Goal: Task Accomplishment & Management: Complete application form

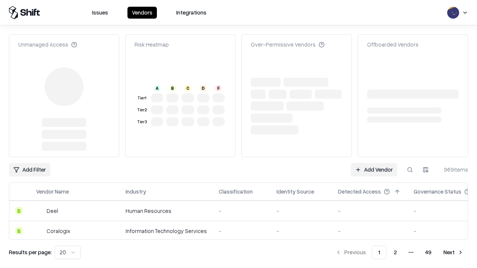
click at [374, 163] on link "Add Vendor" at bounding box center [373, 169] width 47 height 13
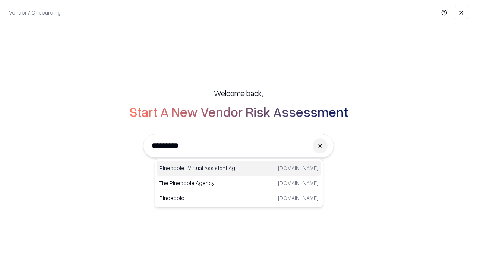
click at [239, 168] on div "Pineapple | Virtual Assistant Agency trypineapple.com" at bounding box center [238, 168] width 165 height 15
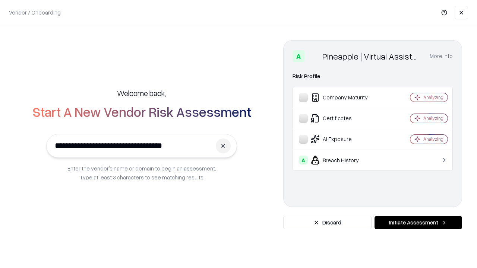
type input "**********"
click at [418, 223] on button "Initiate Assessment" at bounding box center [418, 222] width 88 height 13
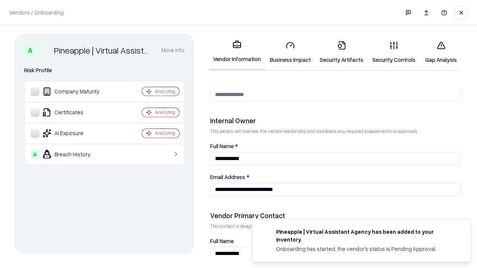
scroll to position [386, 0]
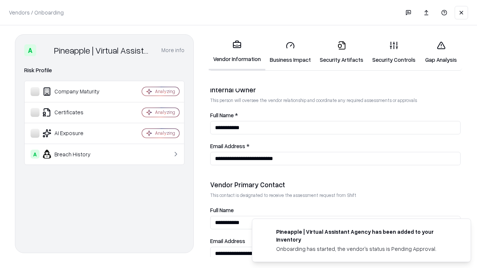
click at [341, 52] on link "Security Artifacts" at bounding box center [341, 52] width 53 height 35
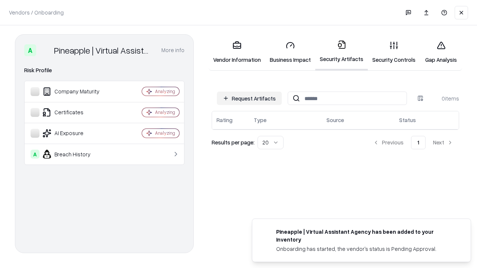
click at [249, 98] on button "Request Artifacts" at bounding box center [249, 98] width 65 height 13
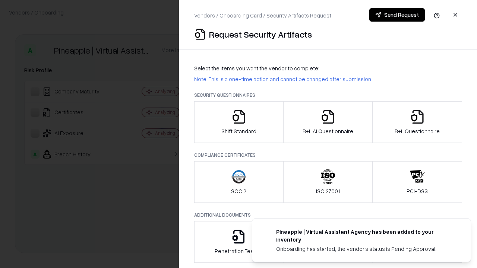
click at [417, 122] on icon "button" at bounding box center [417, 116] width 15 height 15
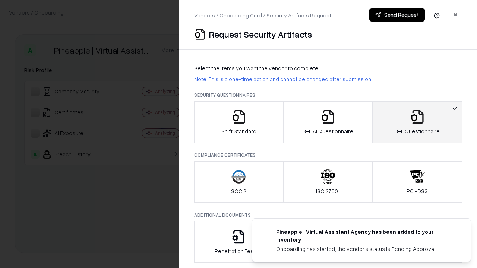
click at [327, 122] on icon "button" at bounding box center [327, 116] width 15 height 15
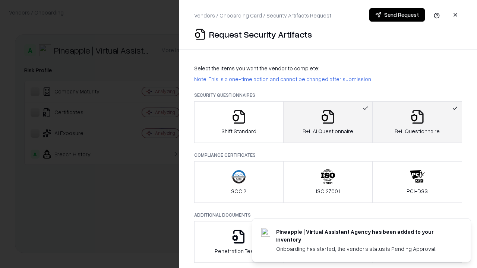
click at [397, 15] on button "Send Request" at bounding box center [396, 14] width 55 height 13
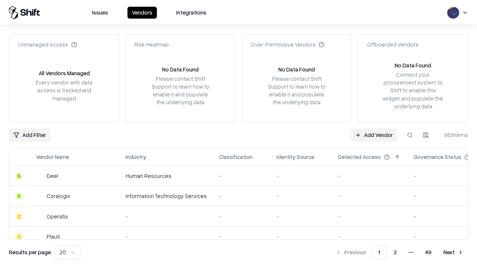
click at [410, 135] on button at bounding box center [409, 134] width 13 height 13
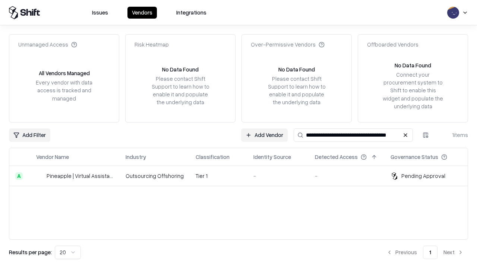
type input "**********"
click at [243, 176] on td "Tier 1" at bounding box center [219, 176] width 58 height 20
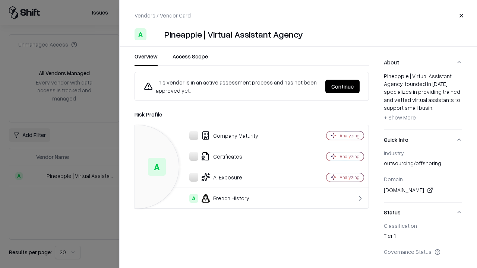
click at [342, 86] on button "Continue" at bounding box center [342, 86] width 34 height 13
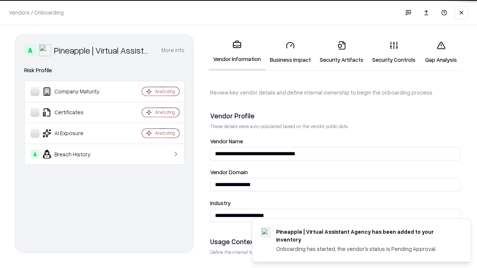
click at [341, 52] on link "Security Artifacts" at bounding box center [341, 52] width 53 height 35
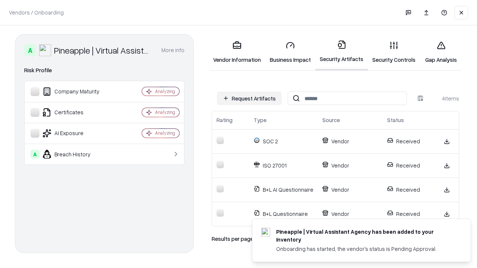
click at [441, 52] on link "Gap Analysis" at bounding box center [441, 52] width 42 height 35
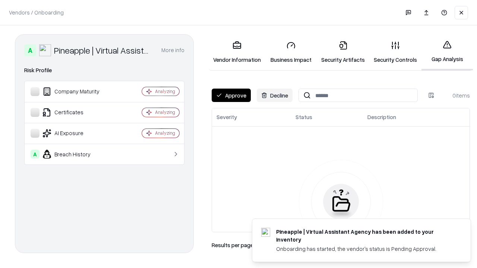
click at [231, 95] on button "Approve" at bounding box center [231, 95] width 39 height 13
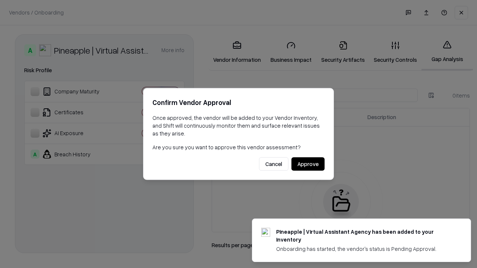
click at [308, 164] on button "Approve" at bounding box center [307, 164] width 33 height 13
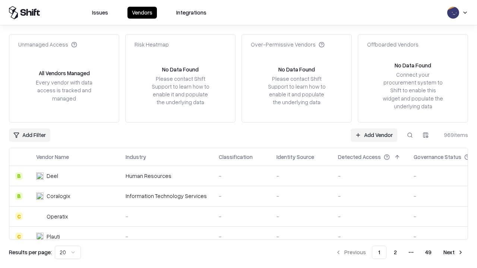
type input "**********"
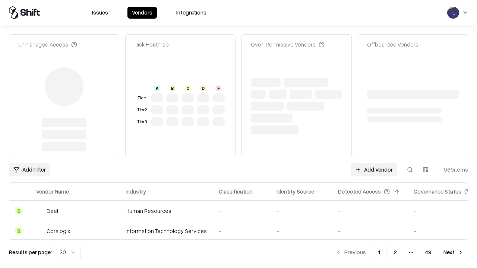
click at [374, 170] on link "Add Vendor" at bounding box center [373, 169] width 47 height 13
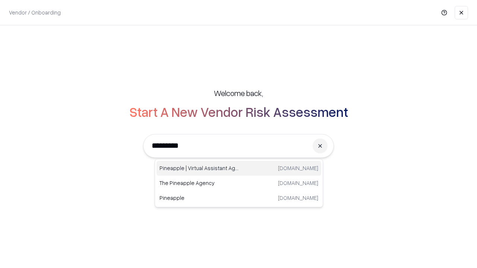
click at [239, 168] on div "Pineapple | Virtual Assistant Agency trypineapple.com" at bounding box center [238, 168] width 165 height 15
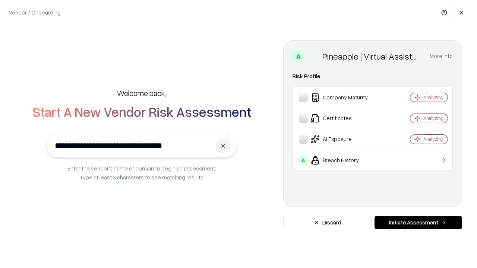
type input "**********"
click at [418, 223] on button "Initiate Assessment" at bounding box center [418, 222] width 88 height 13
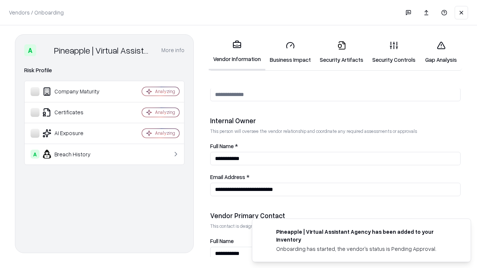
scroll to position [386, 0]
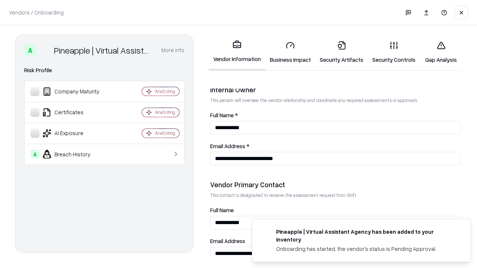
click at [441, 52] on link "Gap Analysis" at bounding box center [441, 52] width 42 height 35
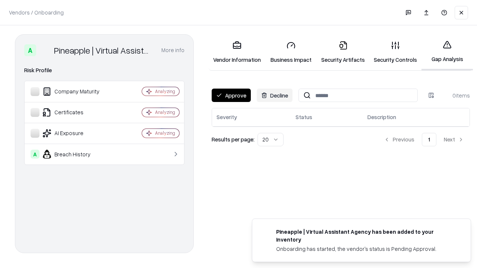
click at [231, 95] on button "Approve" at bounding box center [231, 95] width 39 height 13
